Goal: Feedback & Contribution: Contribute content

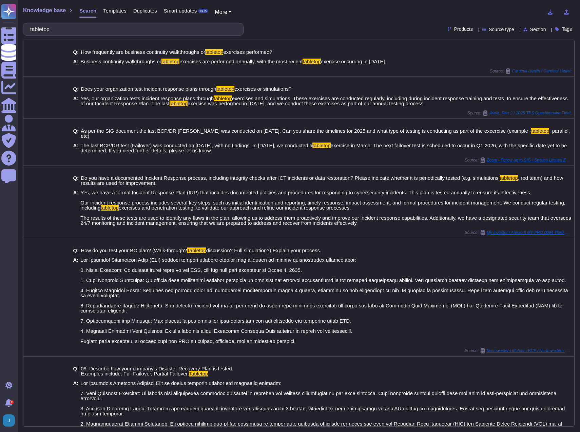
click at [116, 11] on span "Templates" at bounding box center [114, 10] width 23 height 5
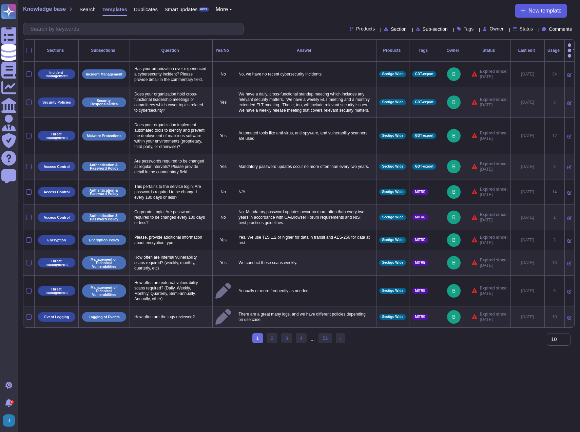
click at [525, 14] on button "New template" at bounding box center [540, 11] width 52 height 14
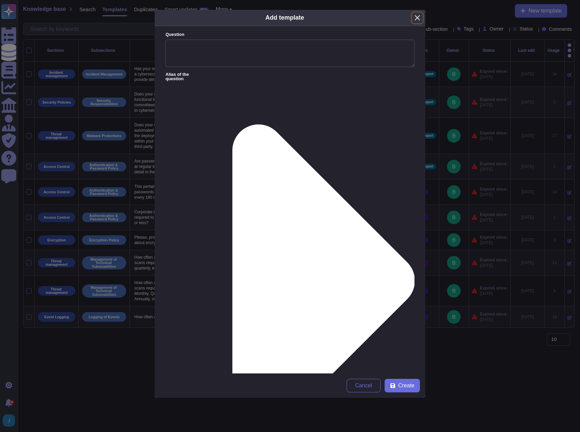
click at [417, 18] on button "Close" at bounding box center [417, 18] width 11 height 11
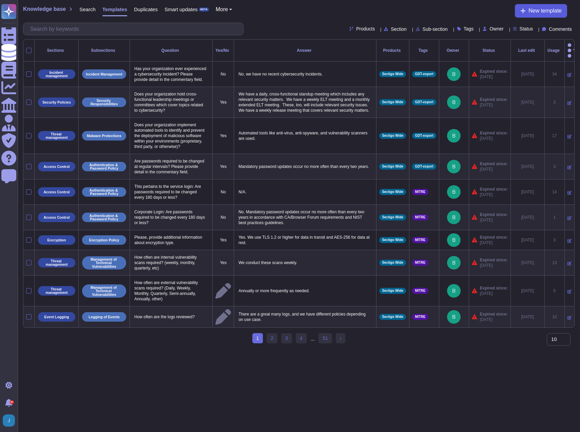
click at [546, 9] on span "New template" at bounding box center [544, 10] width 33 height 5
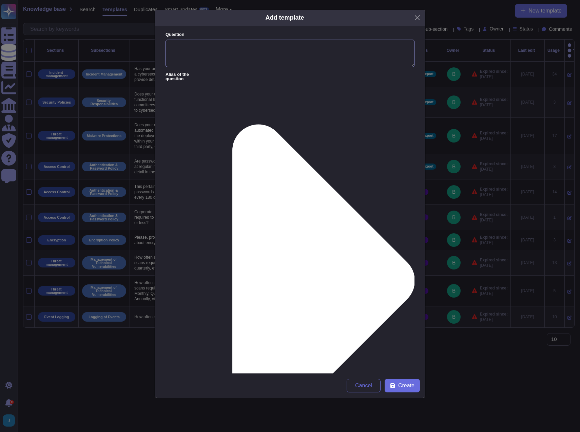
click at [265, 50] on textarea "Question" at bounding box center [289, 54] width 249 height 28
paste textarea "• Company does not have any Business Connection in the [GEOGRAPHIC_DATA], as de…"
drag, startPoint x: 238, startPoint y: 46, endPoint x: 140, endPoint y: 45, distance: 98.6
click at [140, 45] on div "Add template Question • Company does not have any Business Connection in the [G…" at bounding box center [290, 216] width 580 height 432
type textarea "Does Sectigo have any Business Connection in the [GEOGRAPHIC_DATA], as defined …"
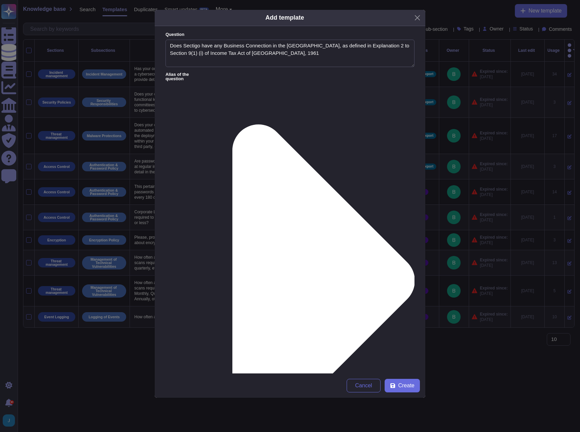
type textarea "No"
click at [410, 386] on span "Create" at bounding box center [406, 385] width 16 height 5
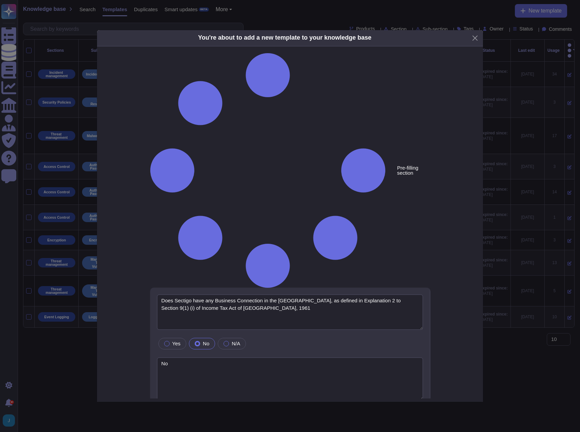
type textarea "Does Sectigo have any Business Connection in the [GEOGRAPHIC_DATA], as defined …"
type textarea "No"
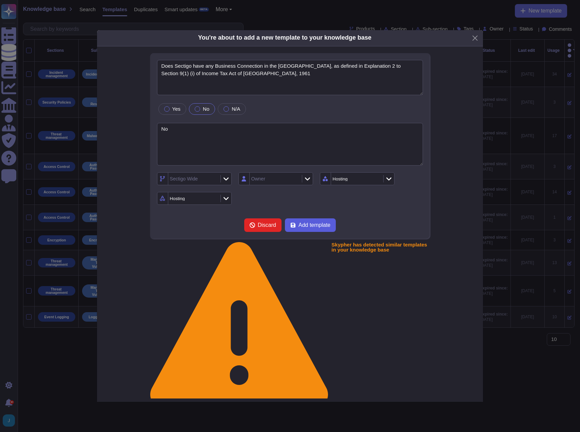
click at [316, 228] on span "Add template" at bounding box center [314, 225] width 32 height 5
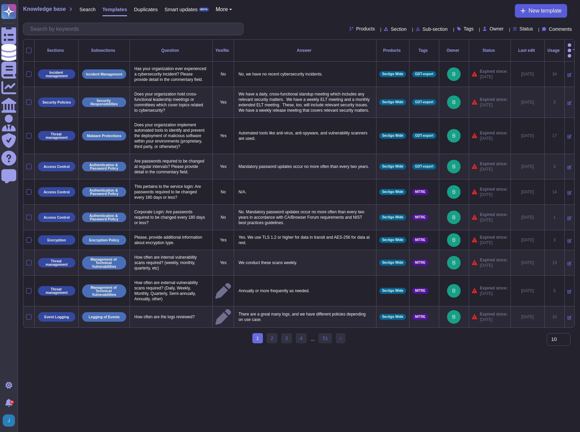
click at [553, 8] on span "New template" at bounding box center [544, 10] width 33 height 5
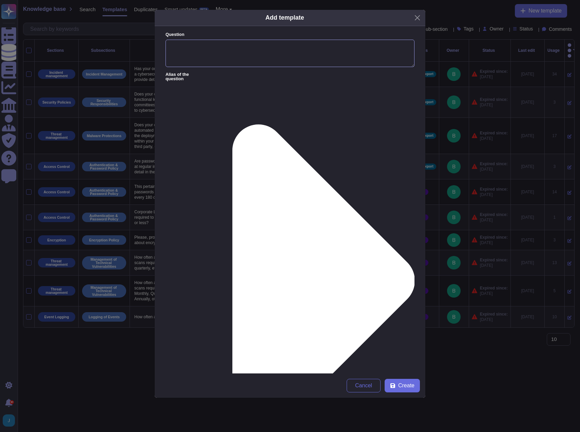
click at [240, 57] on textarea "Question" at bounding box center [289, 54] width 249 height 28
paste textarea "• Company does not have any direct or Indirect Permanent Establishment in [GEOG…"
click at [225, 46] on textarea "• Company does not have any direct or Indirect Permanent Establishment in [GEOG…" at bounding box center [289, 54] width 249 height 28
drag, startPoint x: 235, startPoint y: 45, endPoint x: 139, endPoint y: 44, distance: 96.6
click at [139, 44] on div "Add template Question • Company does not have any direct or Indirect Permanent …" at bounding box center [290, 216] width 580 height 432
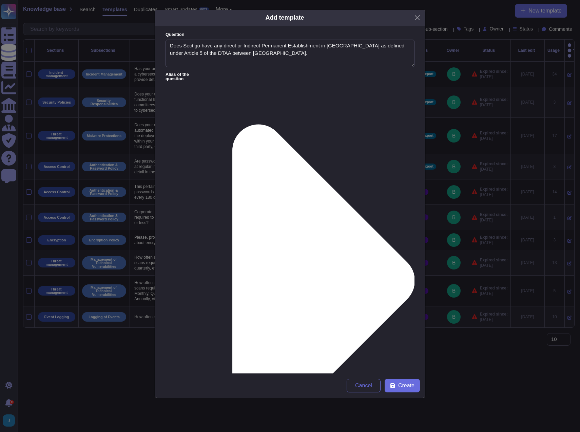
type textarea "Does Sectigo have any direct or Indirect Permanent Establishment in [GEOGRAPHIC…"
type textarea "No"
click at [401, 388] on span "Create" at bounding box center [406, 385] width 16 height 5
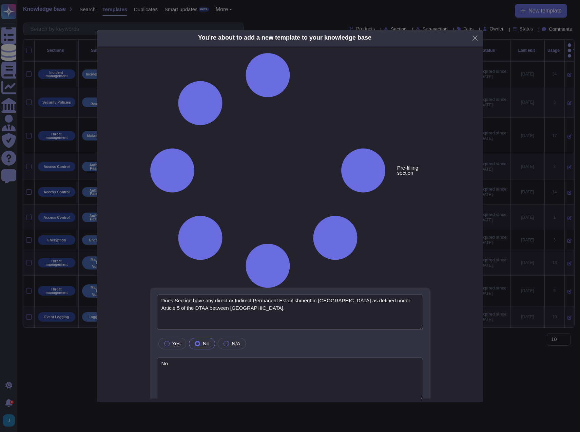
type textarea "Does Sectigo have any direct or Indirect Permanent Establishment in [GEOGRAPHIC…"
type textarea "No"
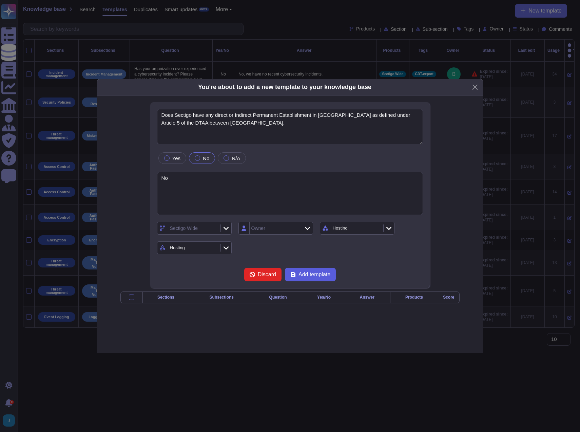
click at [301, 271] on div "Does Sectigo have any direct or Indirect Permanent Establishment in [GEOGRAPHIC…" at bounding box center [289, 195] width 349 height 186
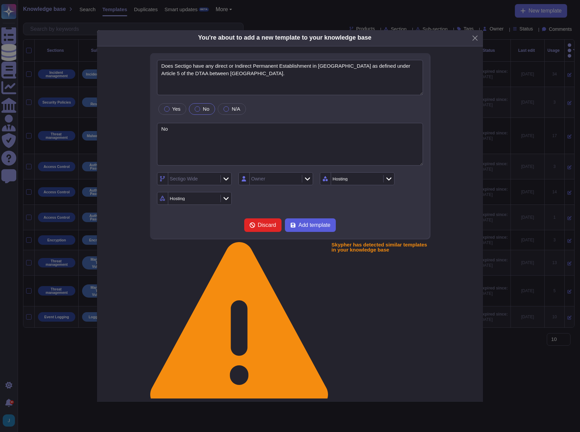
click at [301, 228] on span "Add template" at bounding box center [314, 225] width 32 height 5
